Goal: Navigation & Orientation: Go to known website

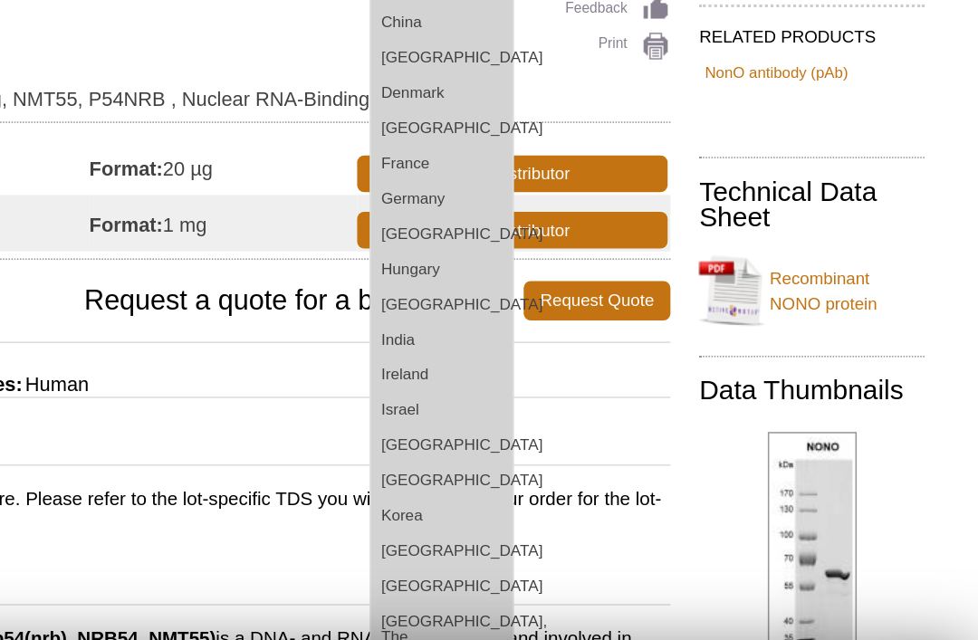
click at [589, 426] on link "[GEOGRAPHIC_DATA]" at bounding box center [634, 437] width 91 height 23
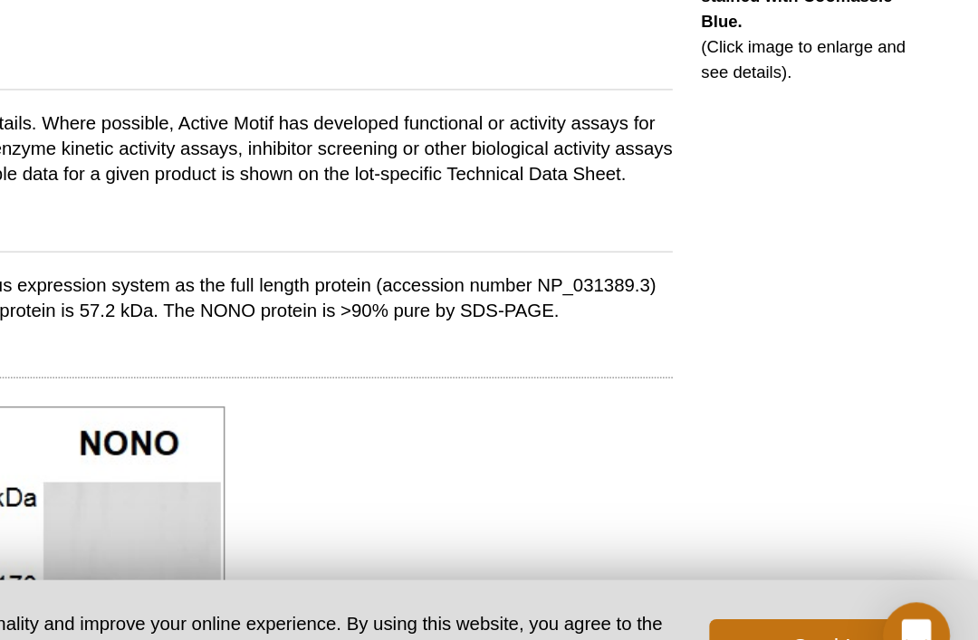
scroll to position [430, 0]
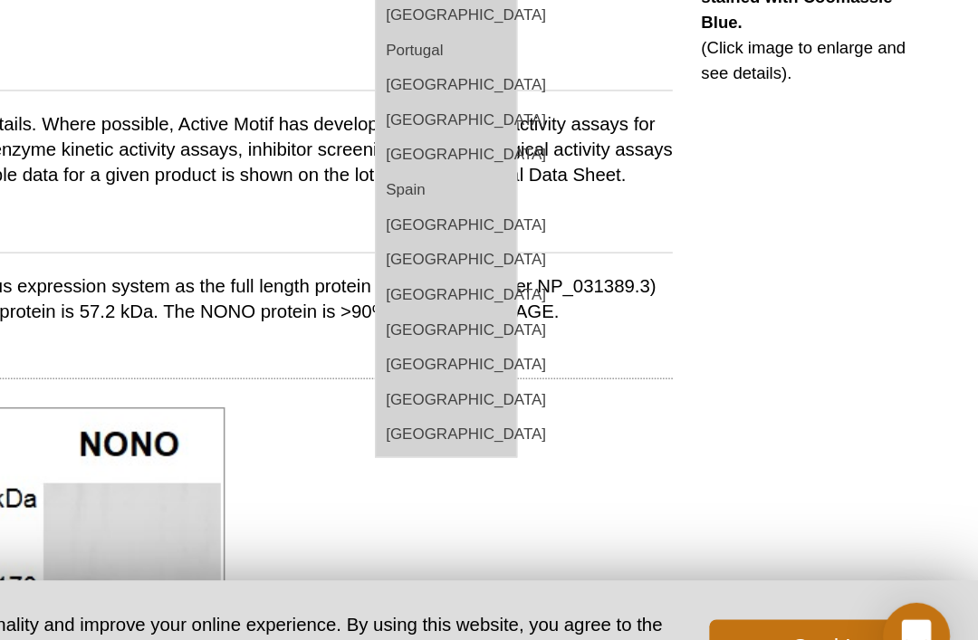
click at [589, 300] on link "Spain" at bounding box center [634, 311] width 91 height 23
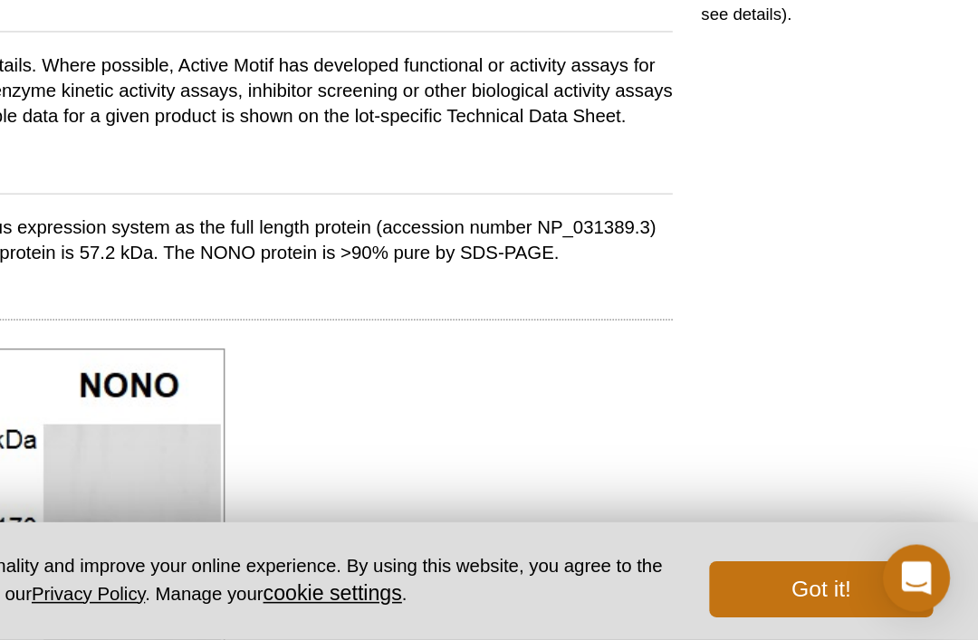
click at [781, 148] on div "RELATED PRODUCTS NonO antibody (pAb) Technical Data Sheet Recombinant NONO prot…" at bounding box center [867, 397] width 172 height 1368
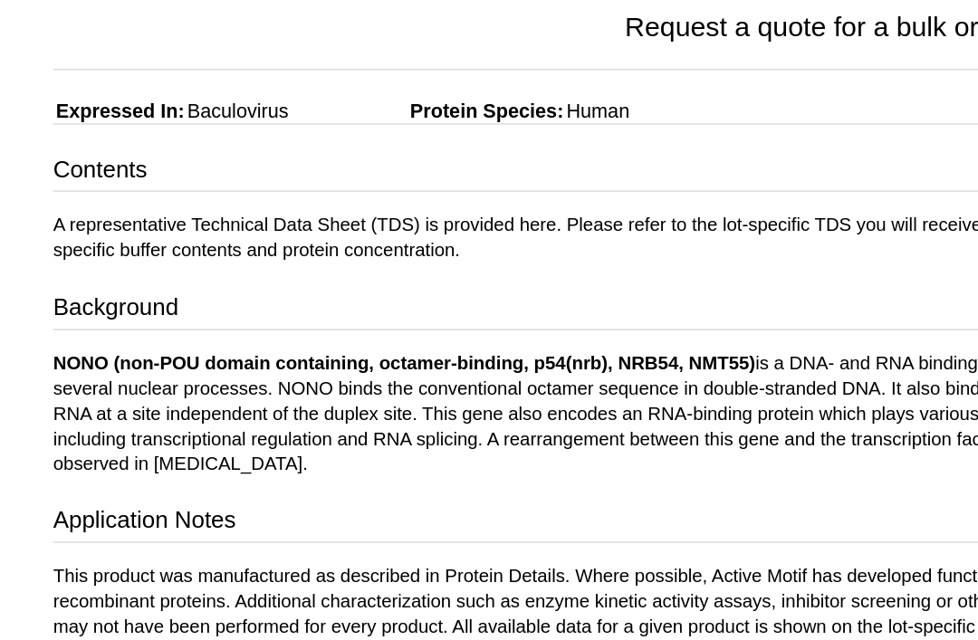
scroll to position [324, 0]
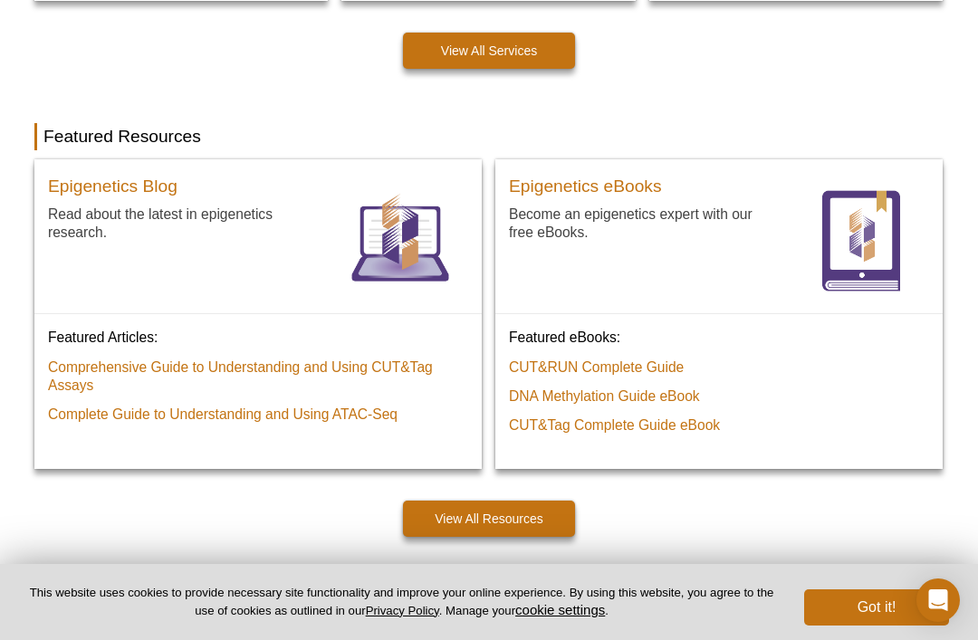
scroll to position [1305, 0]
